Goal: Task Accomplishment & Management: Use online tool/utility

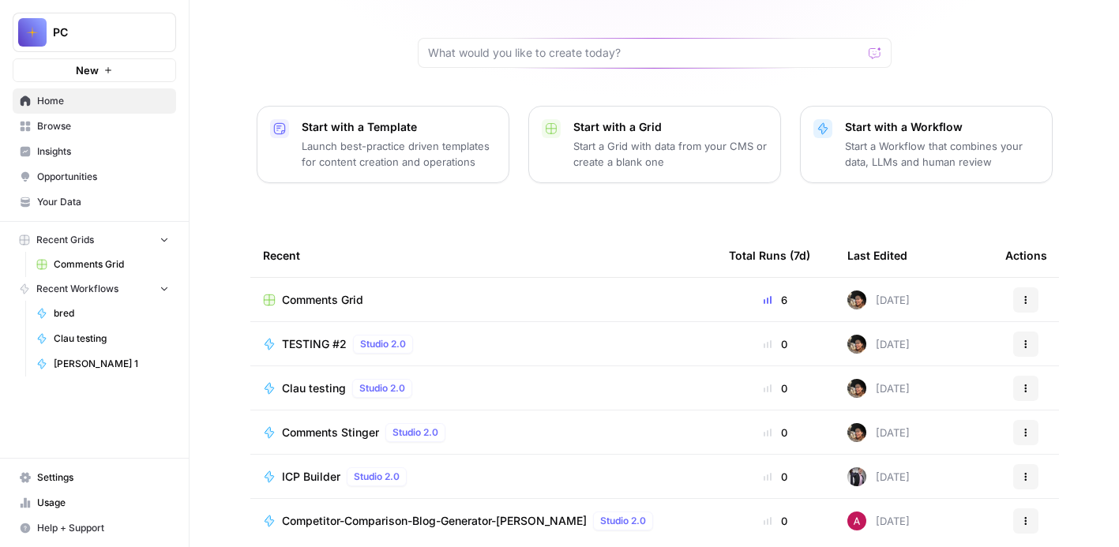
click at [354, 299] on span "Comments Grid" at bounding box center [322, 300] width 81 height 16
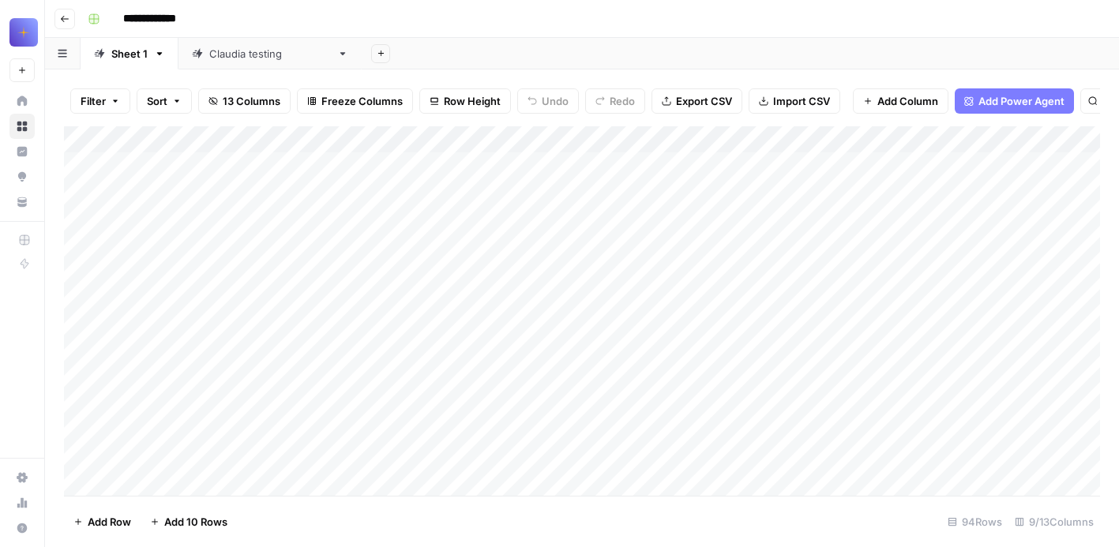
click at [251, 47] on div "[PERSON_NAME] testing" at bounding box center [270, 54] width 122 height 16
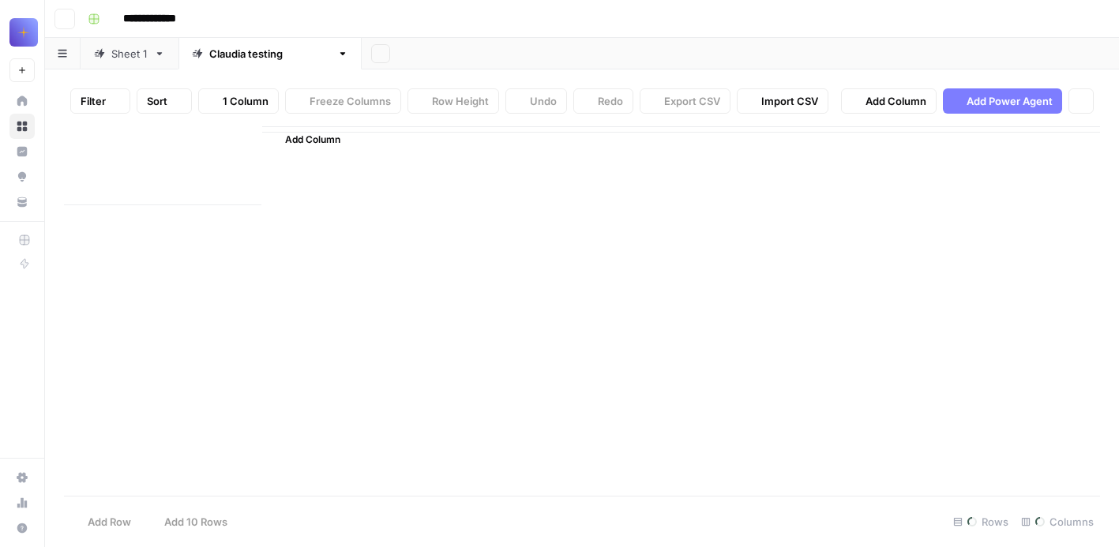
click at [269, 61] on div "[PERSON_NAME] testing" at bounding box center [270, 54] width 122 height 16
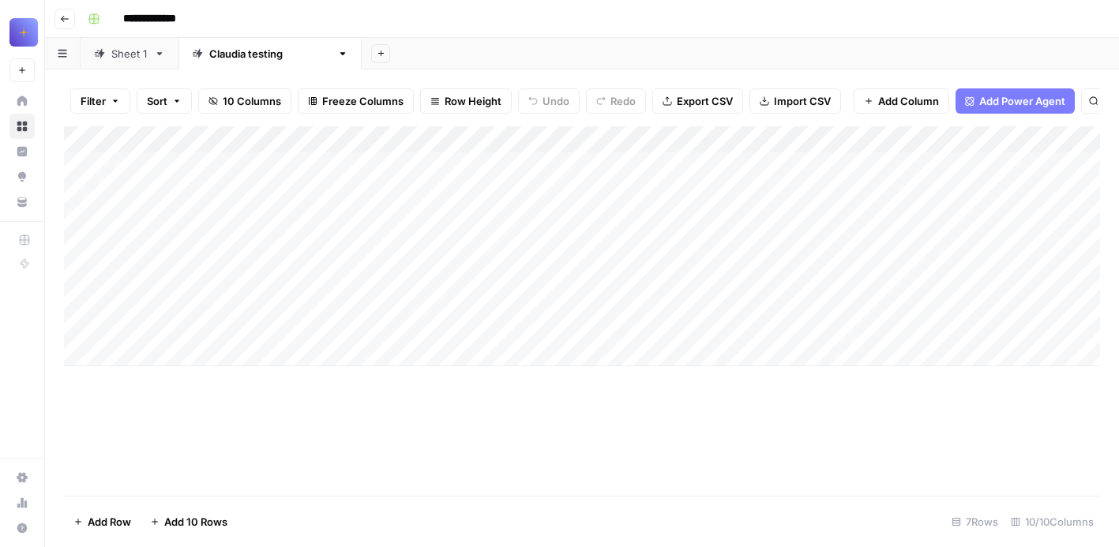
click at [368, 191] on div "Add Column" at bounding box center [582, 246] width 1036 height 240
